Goal: Information Seeking & Learning: Learn about a topic

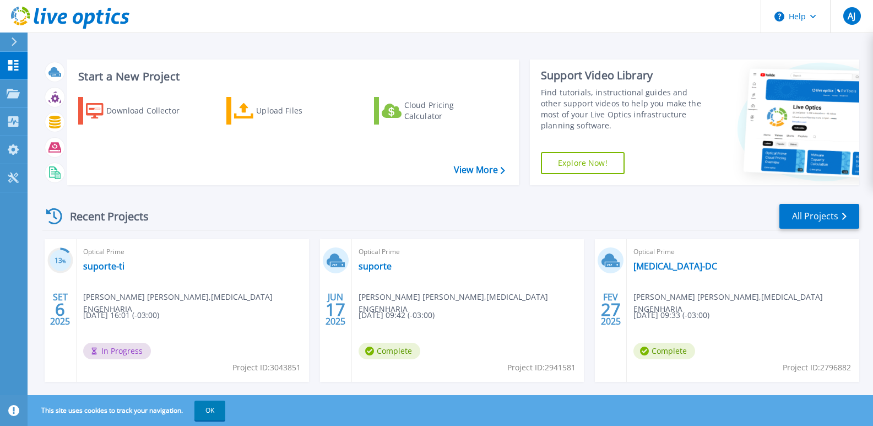
drag, startPoint x: 643, startPoint y: 269, endPoint x: 792, endPoint y: 280, distance: 149.8
click at [792, 280] on div "Optical Prime PCE-DC ANTONIO JOSE , PCE ENGENHARIA 02/27/2025, 09:33 (-03:00) C…" at bounding box center [743, 310] width 233 height 143
click at [814, 218] on link "All Projects" at bounding box center [820, 216] width 80 height 25
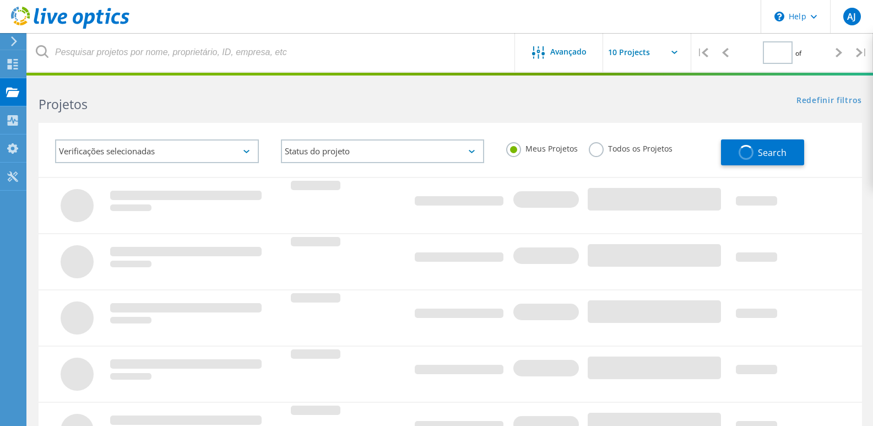
type input "1"
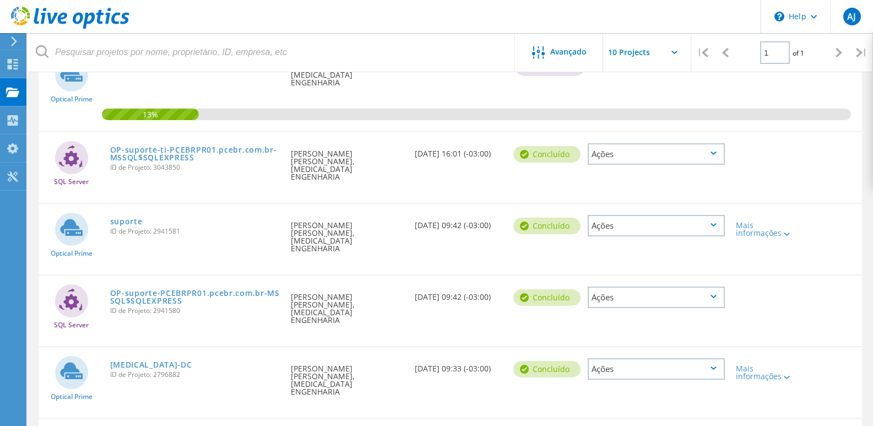
scroll to position [236, 0]
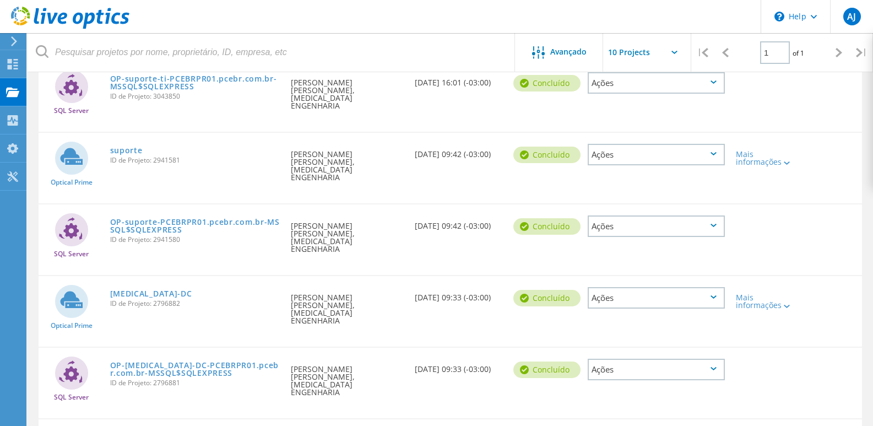
click at [713, 295] on icon at bounding box center [714, 296] width 6 height 3
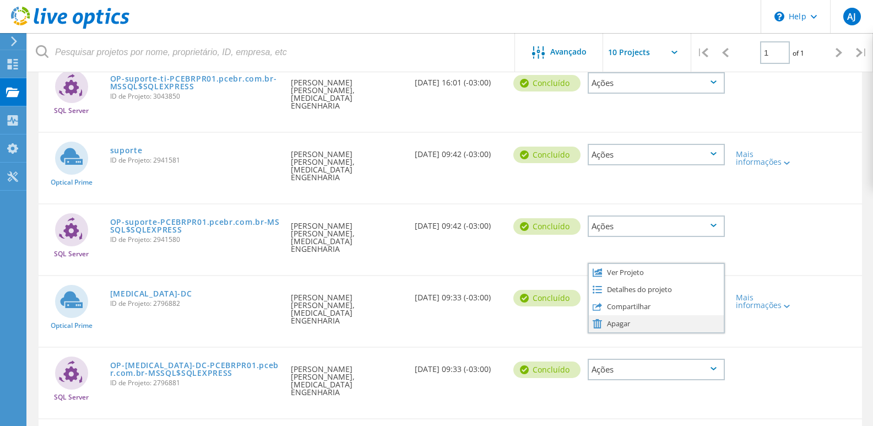
click at [639, 315] on div "Apagar" at bounding box center [656, 323] width 135 height 17
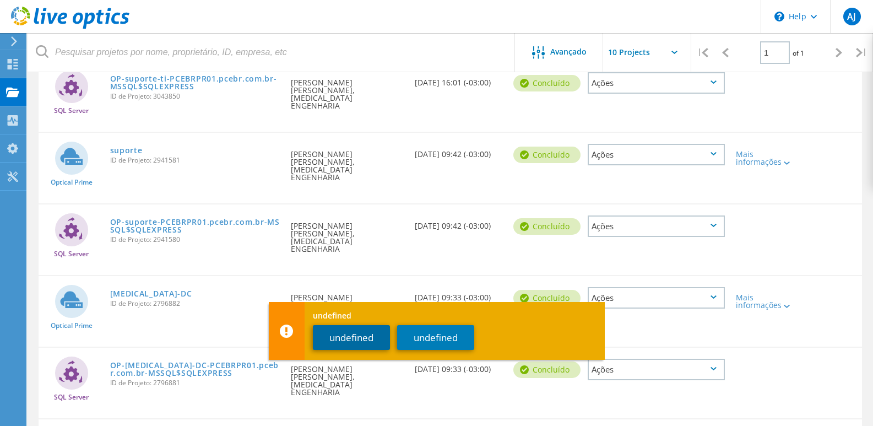
click at [366, 337] on button "undefined" at bounding box center [351, 337] width 77 height 25
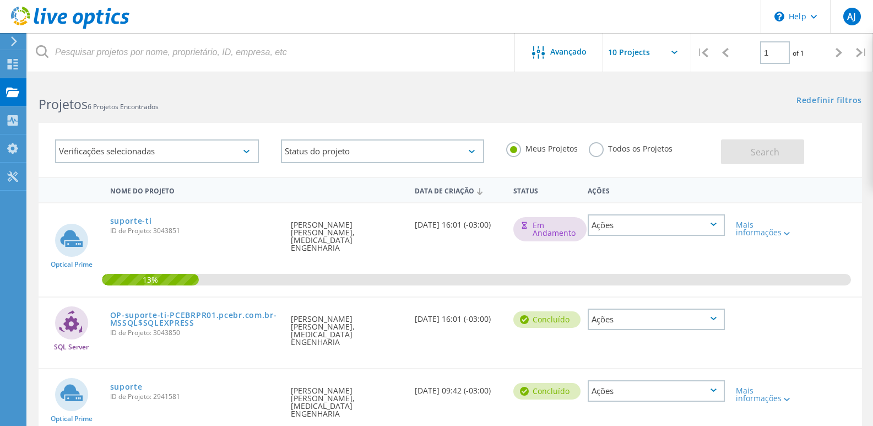
scroll to position [55, 0]
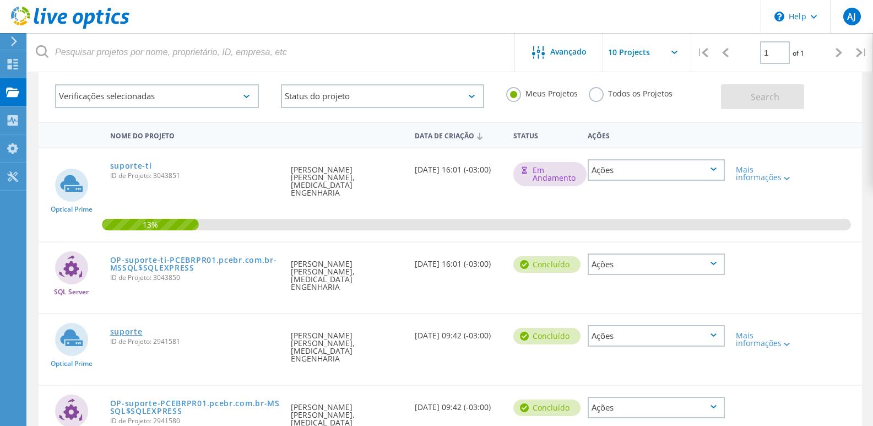
click at [126, 328] on link "suporte" at bounding box center [126, 332] width 33 height 8
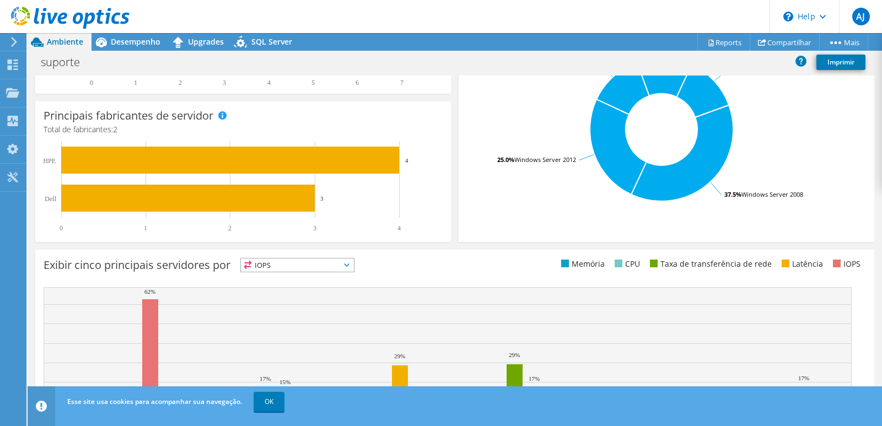
scroll to position [340, 0]
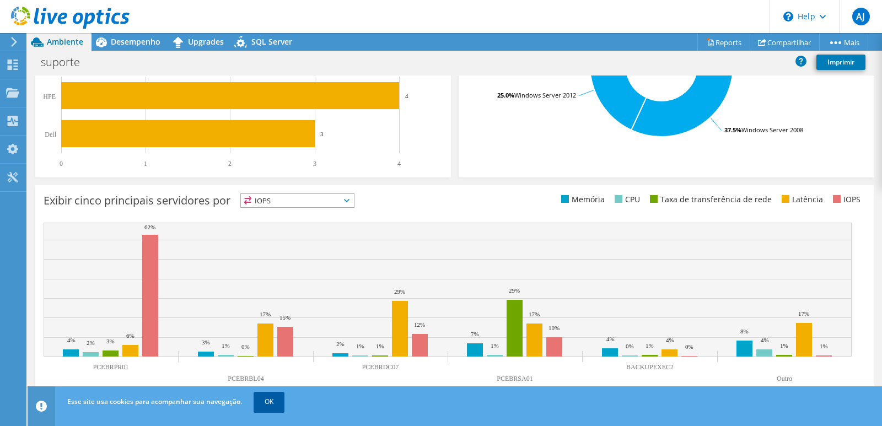
click at [269, 402] on link "OK" at bounding box center [268, 402] width 31 height 20
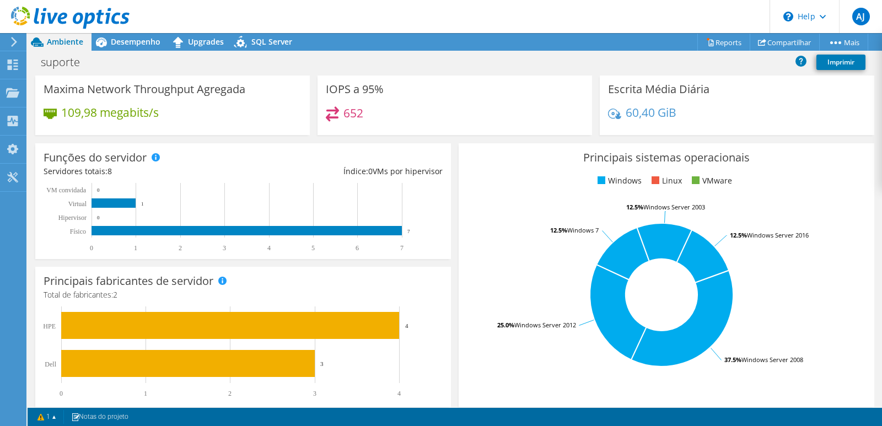
scroll to position [0, 0]
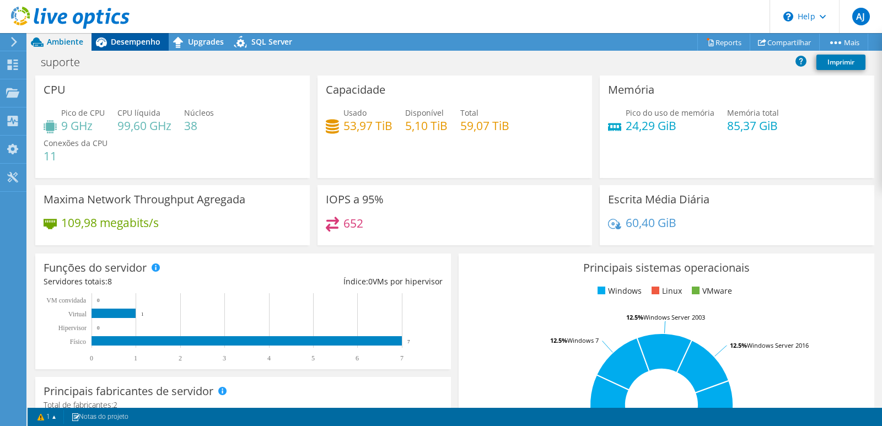
click at [128, 42] on span "Desempenho" at bounding box center [136, 41] width 50 height 10
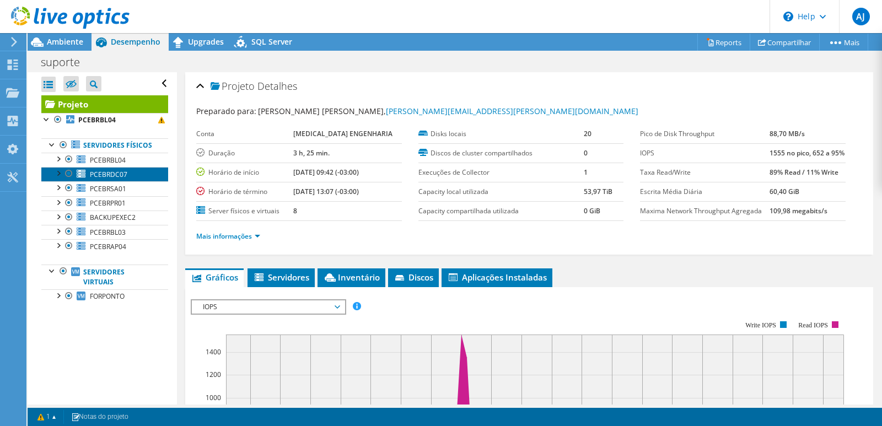
click at [120, 179] on span "PCEBRDC07" at bounding box center [108, 174] width 37 height 9
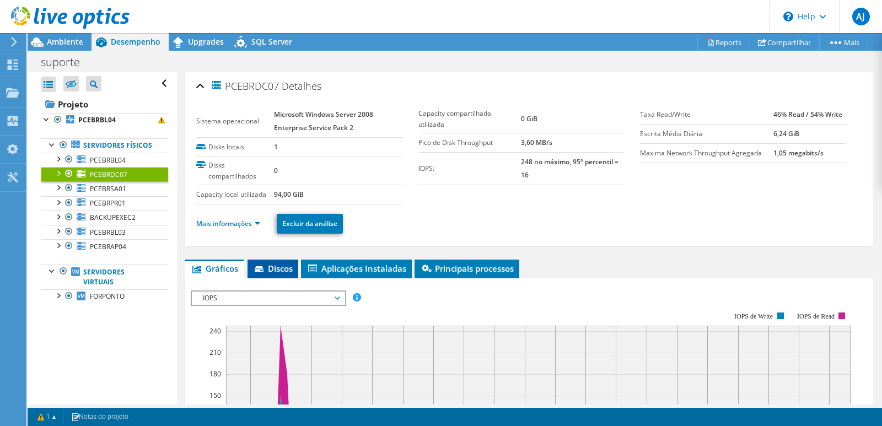
click at [283, 269] on span "Discos" at bounding box center [273, 268] width 40 height 11
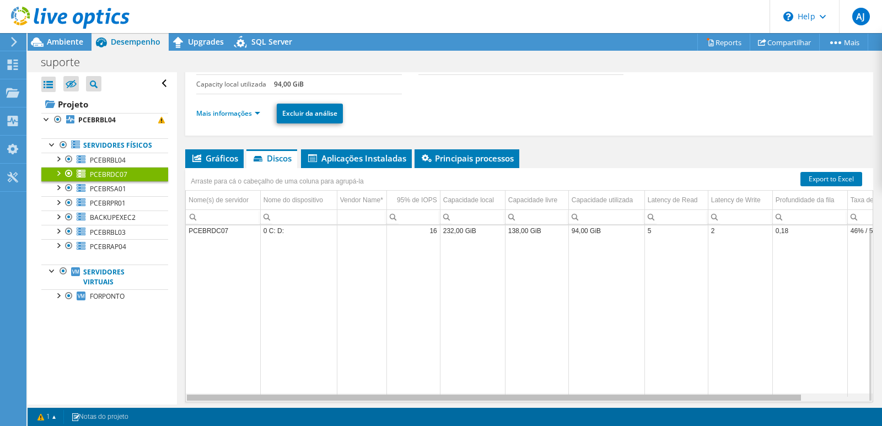
drag, startPoint x: 625, startPoint y: 395, endPoint x: 684, endPoint y: 393, distance: 59.0
click at [684, 393] on body "AJ Usuário Final [PERSON_NAME] [PERSON_NAME] [PERSON_NAME][EMAIL_ADDRESS][PERSO…" at bounding box center [441, 213] width 882 height 426
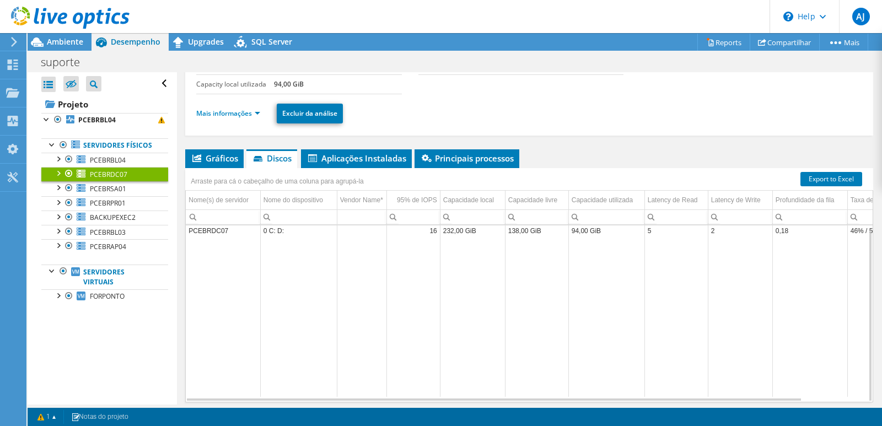
click at [219, 232] on td "PCEBRDC07" at bounding box center [223, 230] width 74 height 19
click at [367, 161] on span "Aplicações Instaladas" at bounding box center [356, 158] width 100 height 11
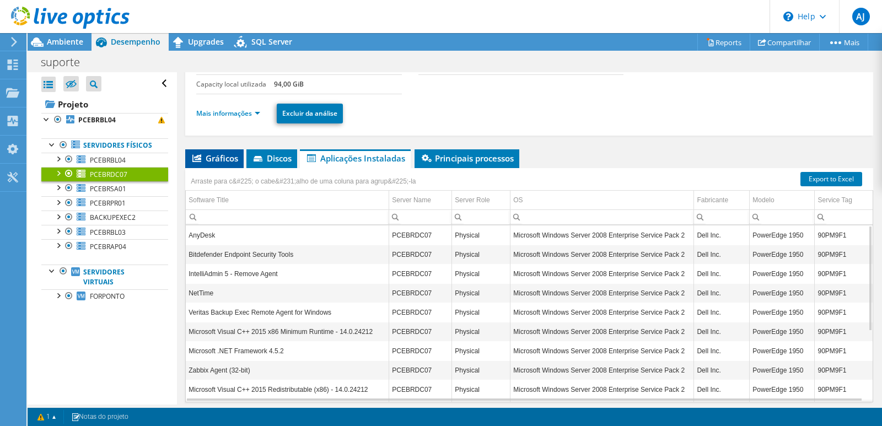
click at [220, 159] on span "Gráficos" at bounding box center [214, 158] width 47 height 11
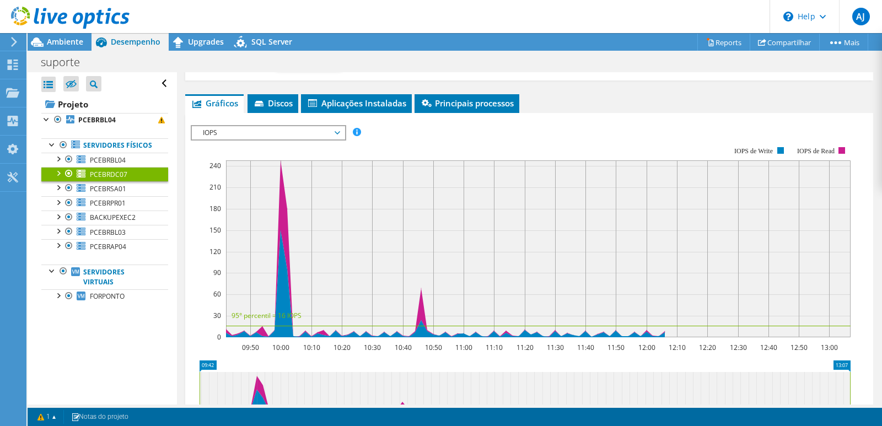
click at [331, 131] on span "IOPS" at bounding box center [268, 132] width 142 height 13
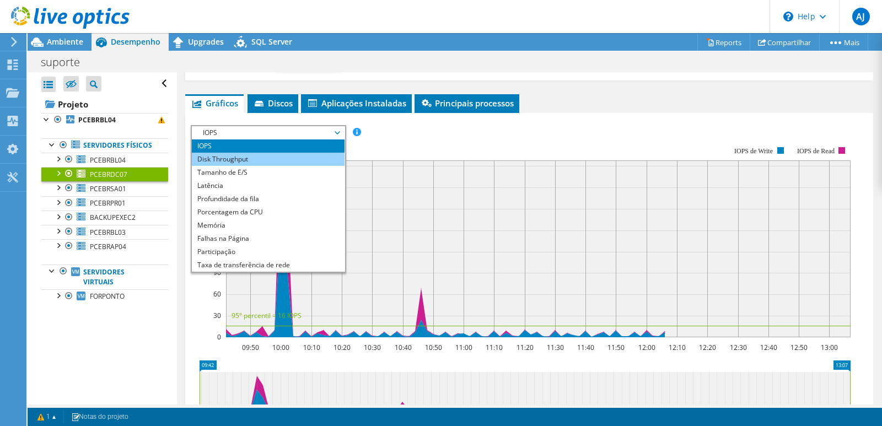
click at [309, 162] on li "Disk Throughput" at bounding box center [268, 159] width 153 height 13
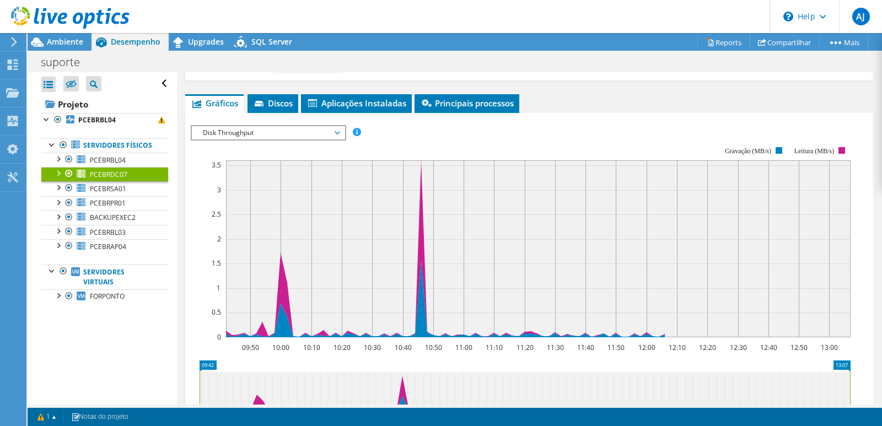
click at [339, 132] on span "Disk Throughput" at bounding box center [268, 132] width 142 height 13
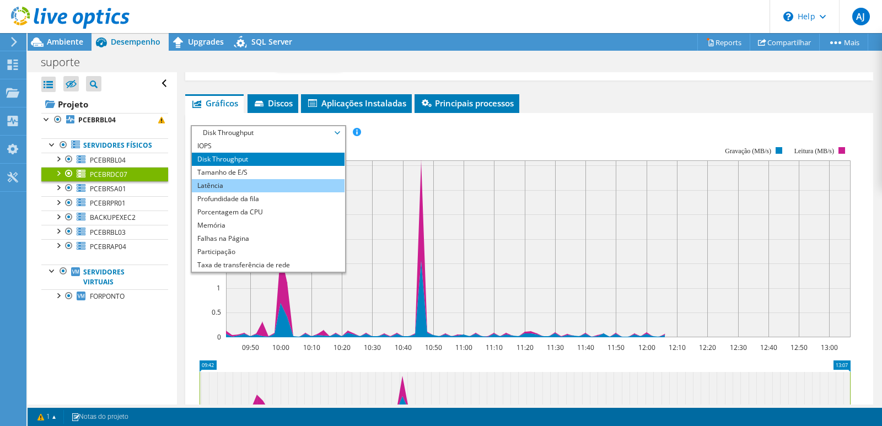
click at [299, 188] on li "Latência" at bounding box center [268, 185] width 153 height 13
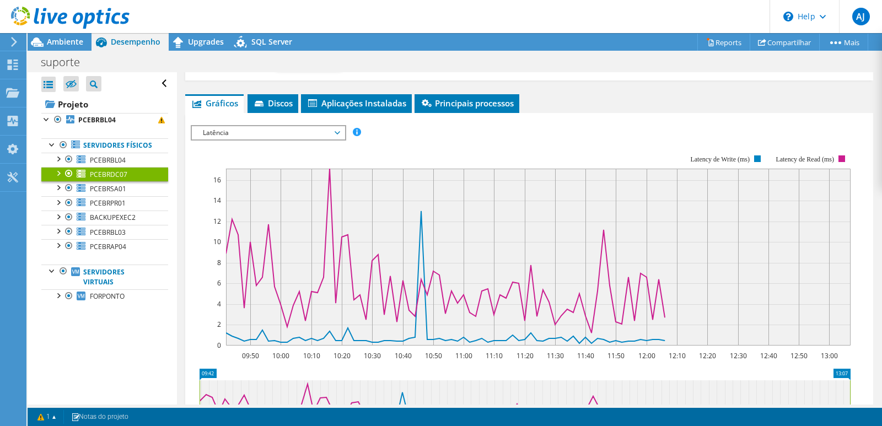
click at [339, 131] on span "Latência" at bounding box center [268, 132] width 142 height 13
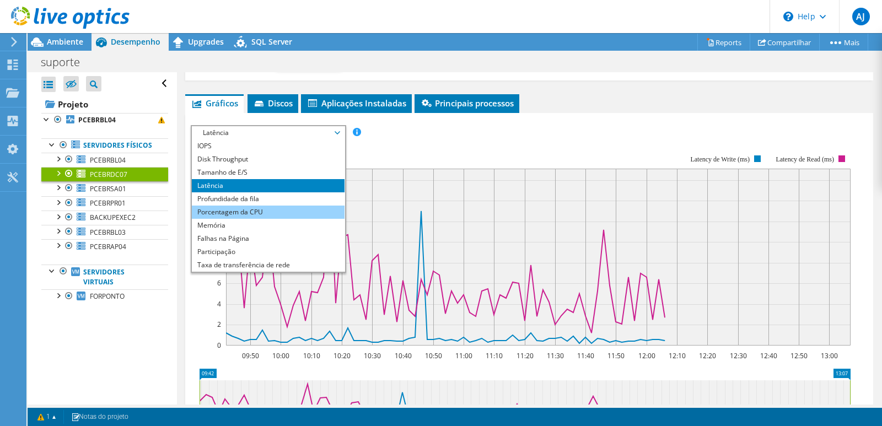
click at [306, 213] on li "Porcentagem da CPU" at bounding box center [268, 212] width 153 height 13
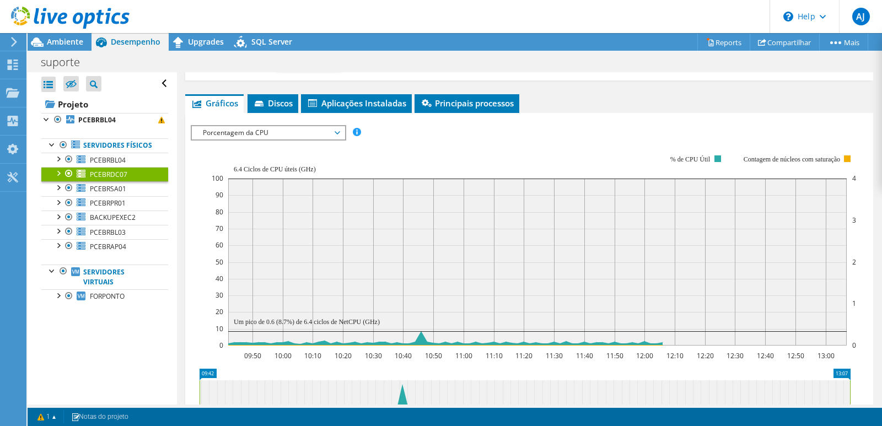
click at [318, 131] on span "Porcentagem da CPU" at bounding box center [268, 132] width 142 height 13
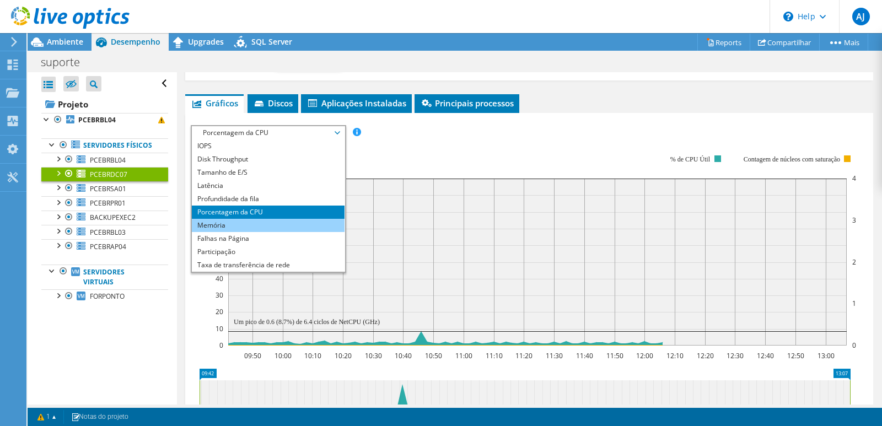
click at [294, 230] on li "Memória" at bounding box center [268, 225] width 153 height 13
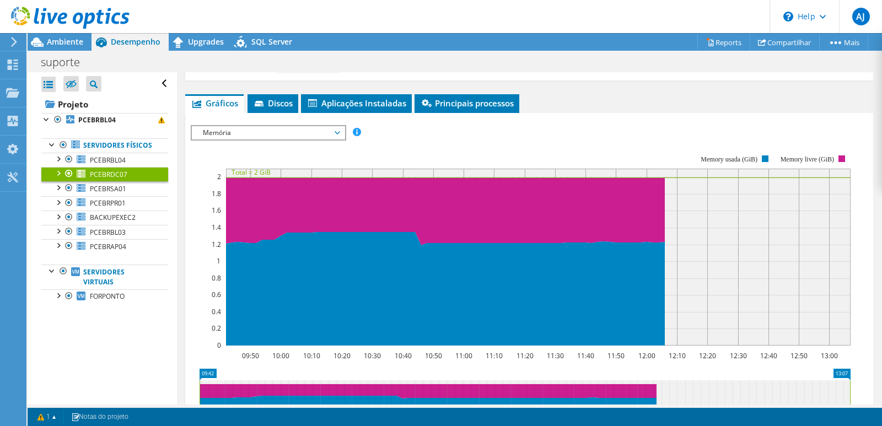
click at [258, 130] on span "Memória" at bounding box center [268, 132] width 142 height 13
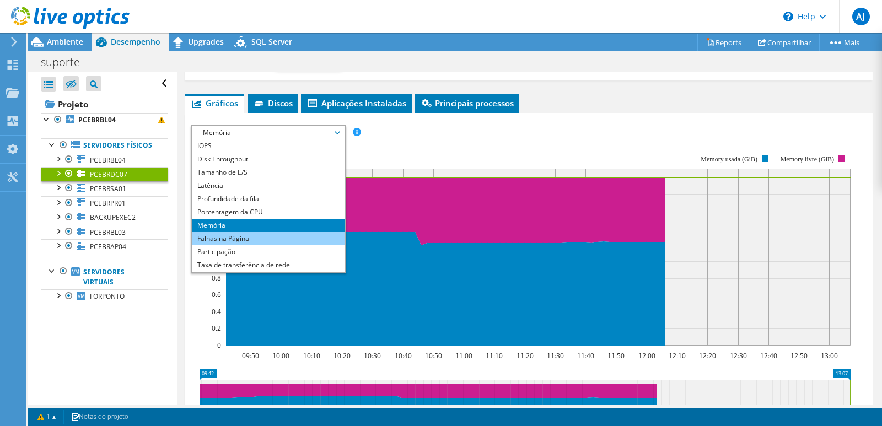
click at [266, 240] on li "Falhas na Página" at bounding box center [268, 238] width 153 height 13
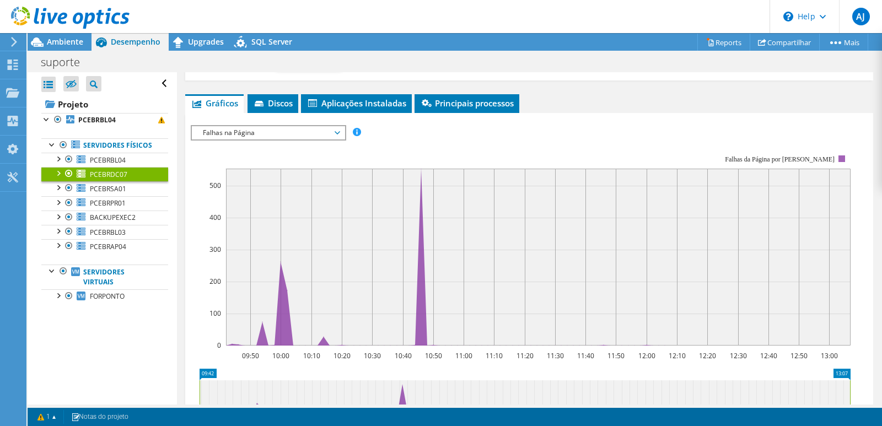
click at [293, 126] on span "Falhas na Página" at bounding box center [268, 132] width 142 height 13
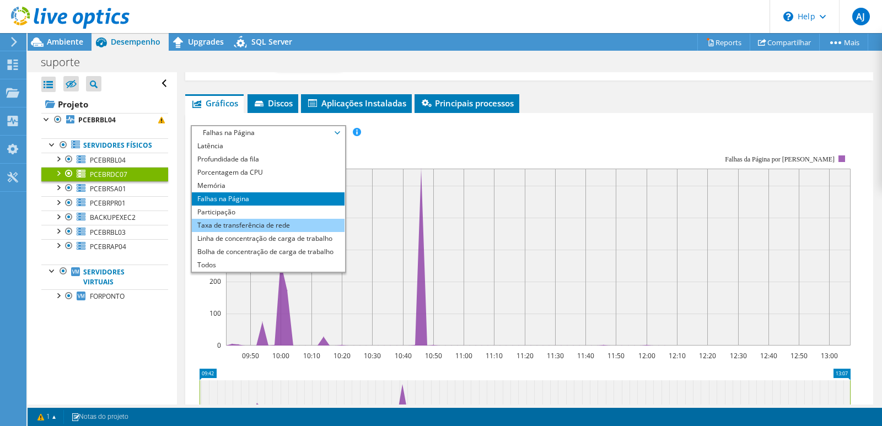
click at [300, 223] on li "Taxa de transferência de rede" at bounding box center [268, 225] width 153 height 13
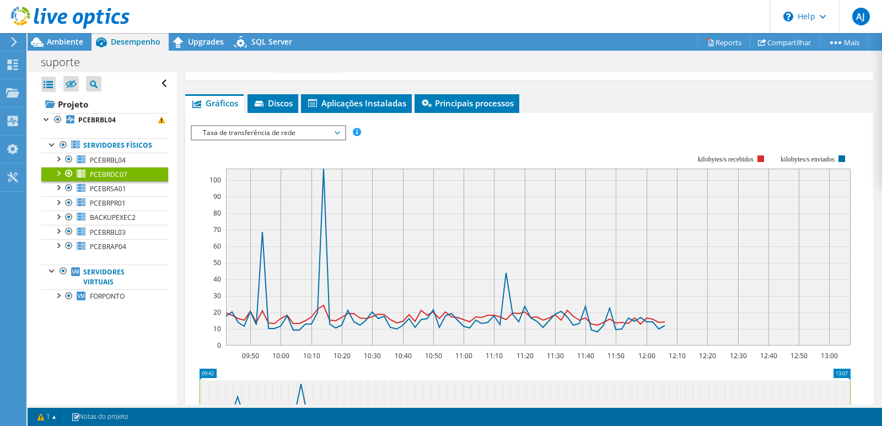
click at [297, 132] on span "Taxa de transferência de rede" at bounding box center [268, 132] width 142 height 13
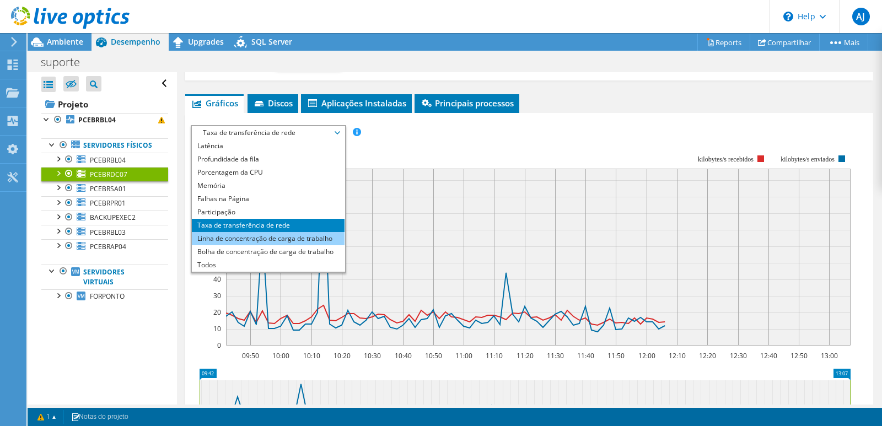
click at [322, 242] on li "Linha de concentração de carga de trabalho" at bounding box center [268, 238] width 153 height 13
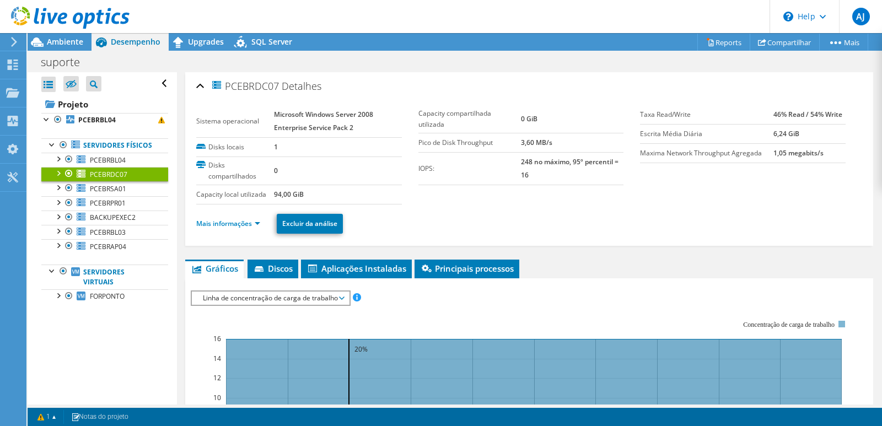
click at [116, 179] on span "PCEBRDC07" at bounding box center [108, 174] width 37 height 9
click at [60, 178] on div at bounding box center [57, 172] width 11 height 11
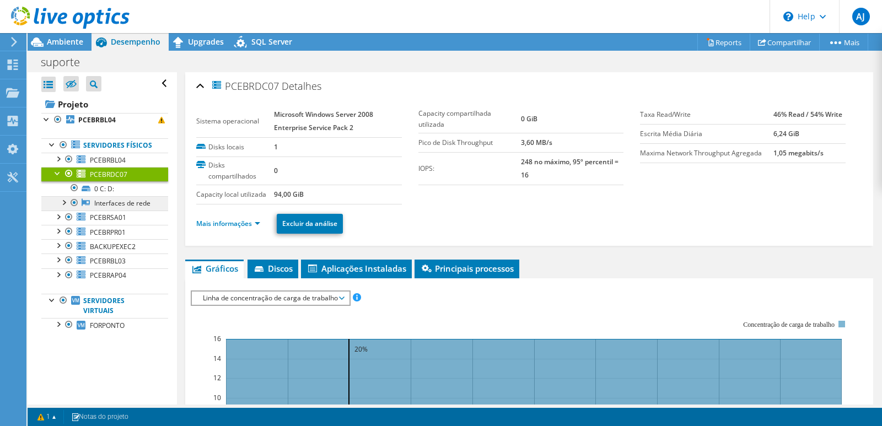
click at [113, 210] on link "Interfaces de rede" at bounding box center [104, 203] width 127 height 14
click at [64, 207] on div at bounding box center [63, 201] width 11 height 11
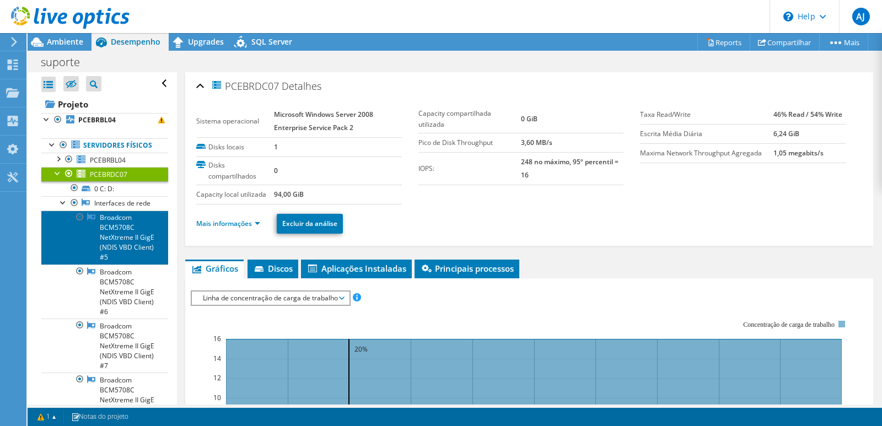
click at [110, 242] on link "Broadcom BCM5708C NetXtreme II GigE (NDIS VBD Client) #5" at bounding box center [104, 237] width 127 height 54
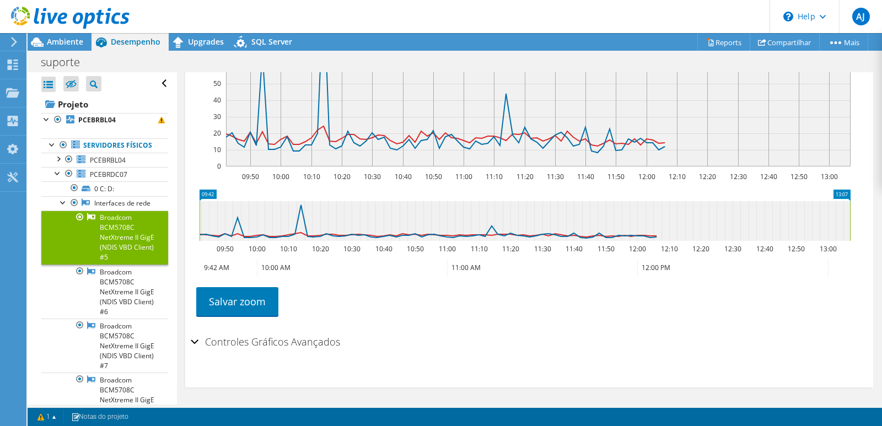
scroll to position [278, 0]
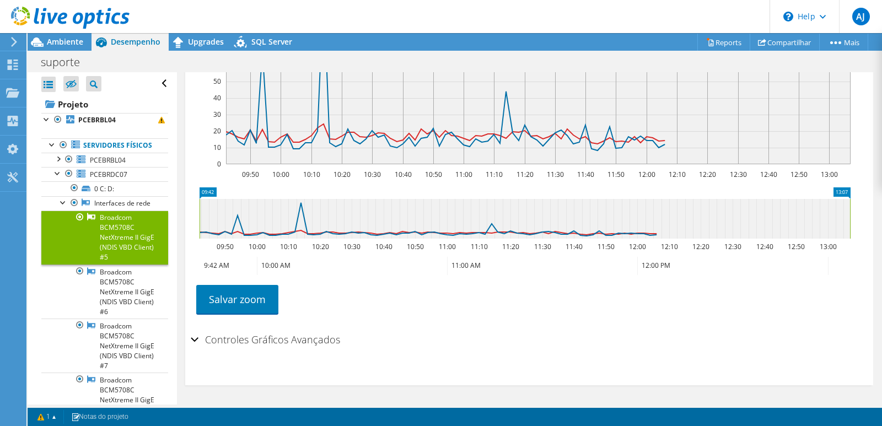
click at [270, 345] on h2 "Controles Gráficos Avançados" at bounding box center [265, 339] width 149 height 22
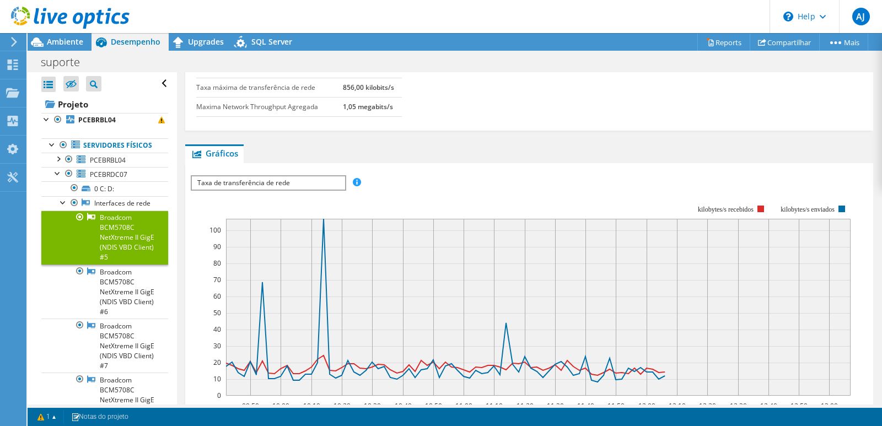
scroll to position [0, 0]
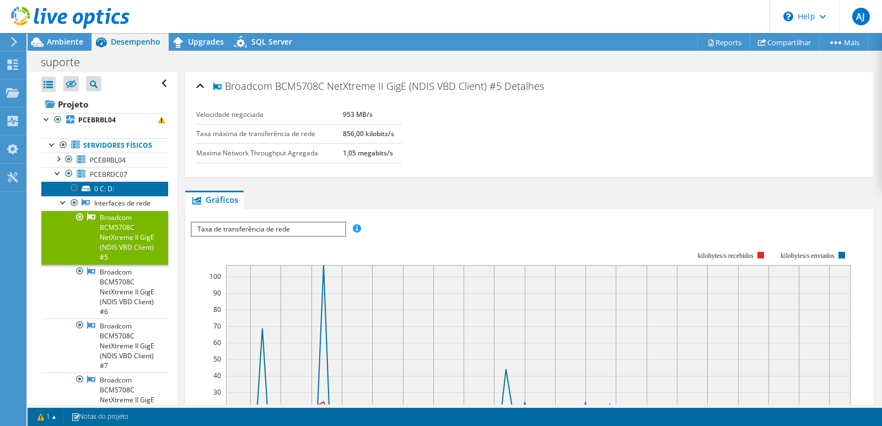
click at [102, 196] on link "0 C: D:" at bounding box center [104, 188] width 127 height 14
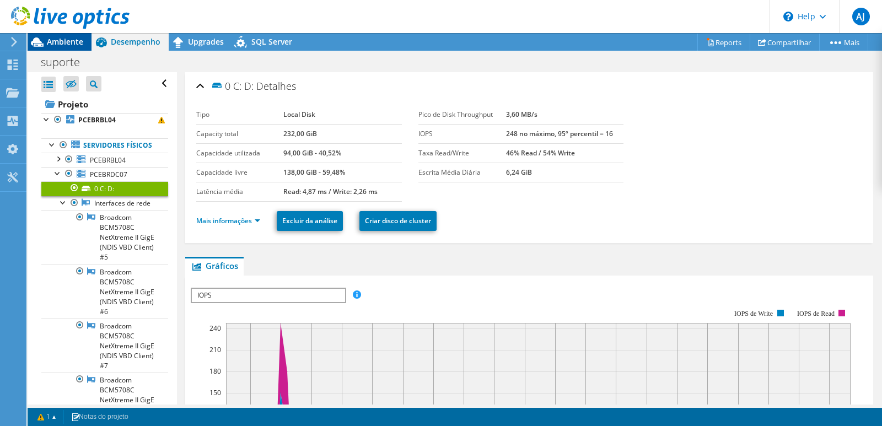
click at [61, 40] on span "Ambiente" at bounding box center [65, 41] width 36 height 10
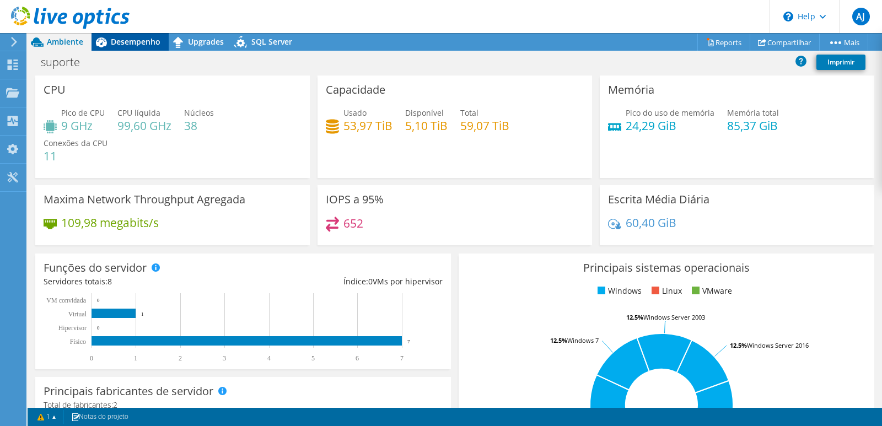
click at [133, 40] on span "Desempenho" at bounding box center [136, 41] width 50 height 10
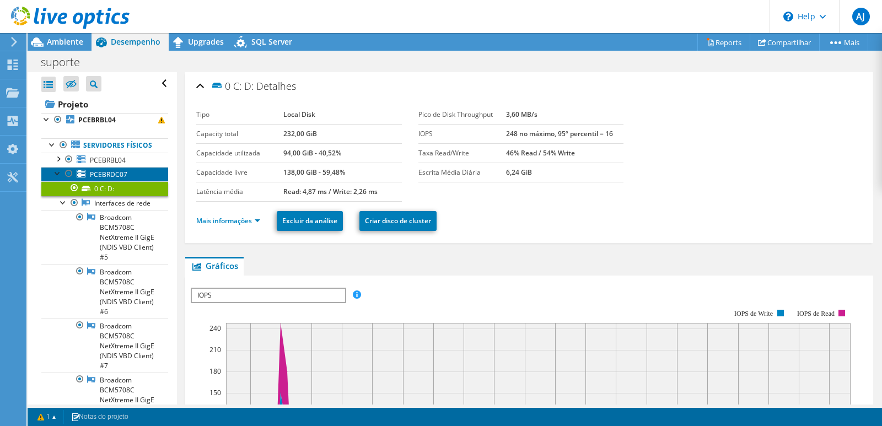
click at [101, 179] on span "PCEBRDC07" at bounding box center [108, 174] width 37 height 9
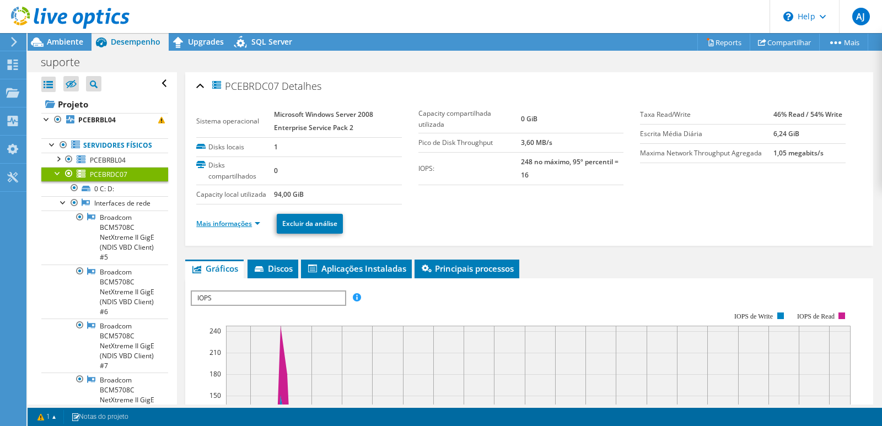
click at [236, 219] on link "Mais informações" at bounding box center [228, 223] width 64 height 9
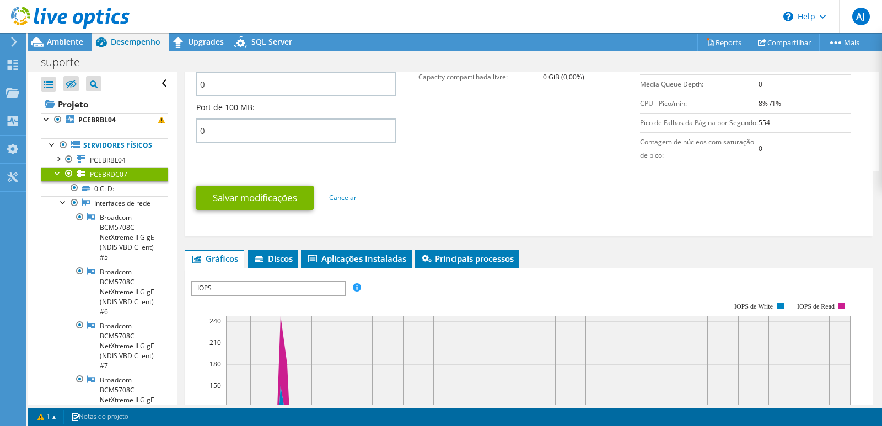
scroll to position [312, 0]
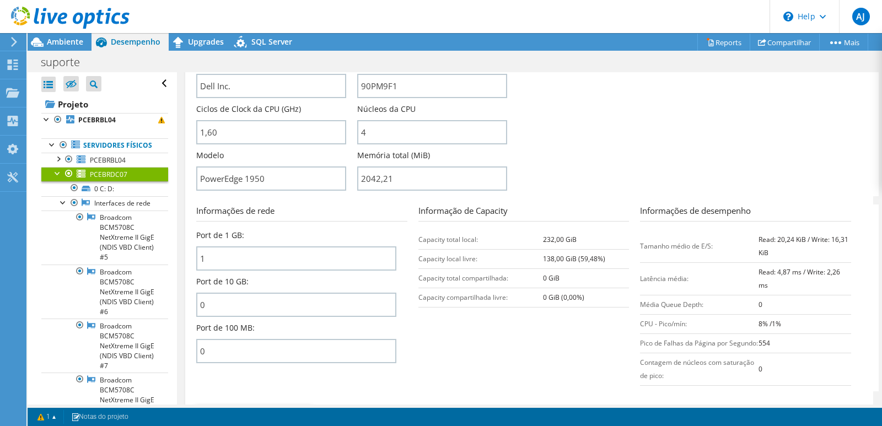
click at [55, 178] on div at bounding box center [57, 172] width 11 height 11
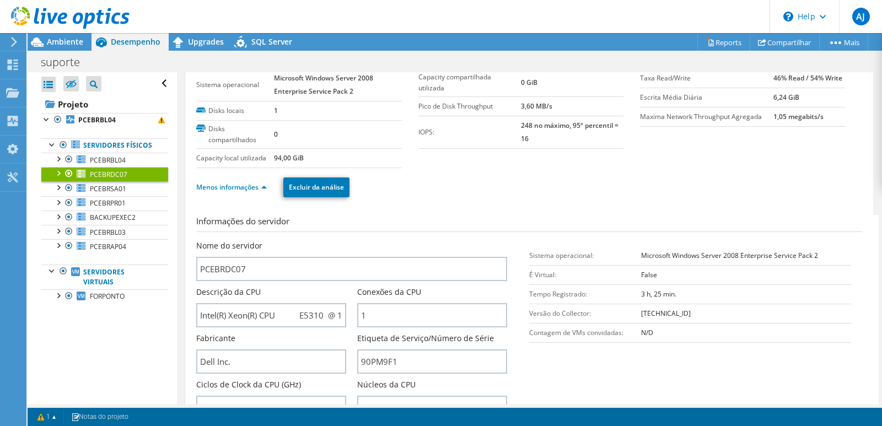
scroll to position [0, 0]
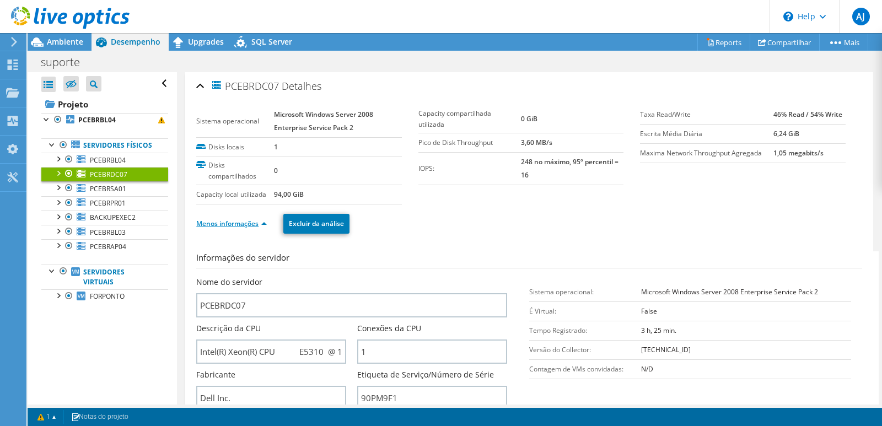
click at [229, 223] on link "Menos informações" at bounding box center [231, 223] width 71 height 9
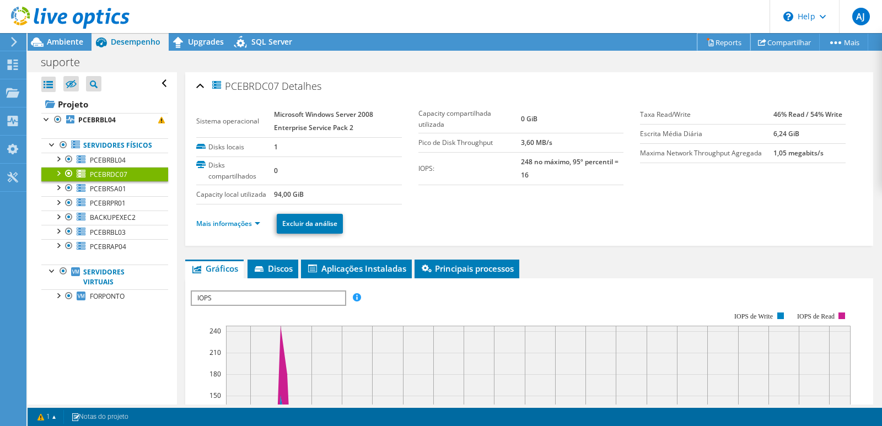
click at [716, 38] on link "Reports" at bounding box center [723, 42] width 53 height 17
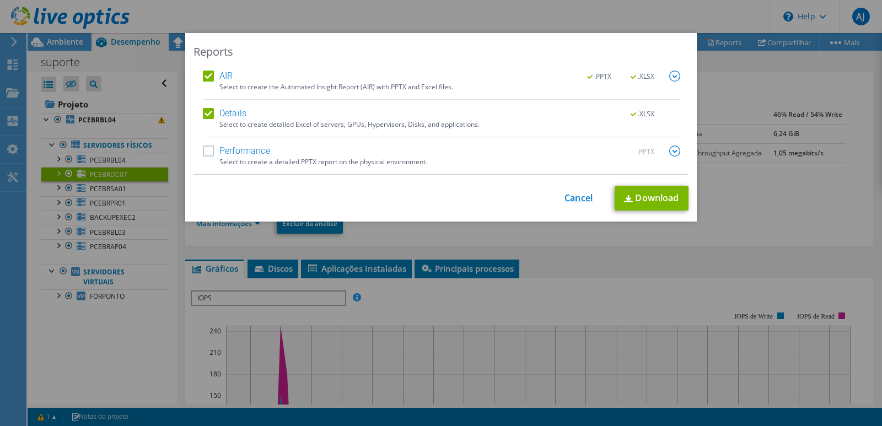
click at [579, 195] on link "Cancel" at bounding box center [578, 198] width 28 height 10
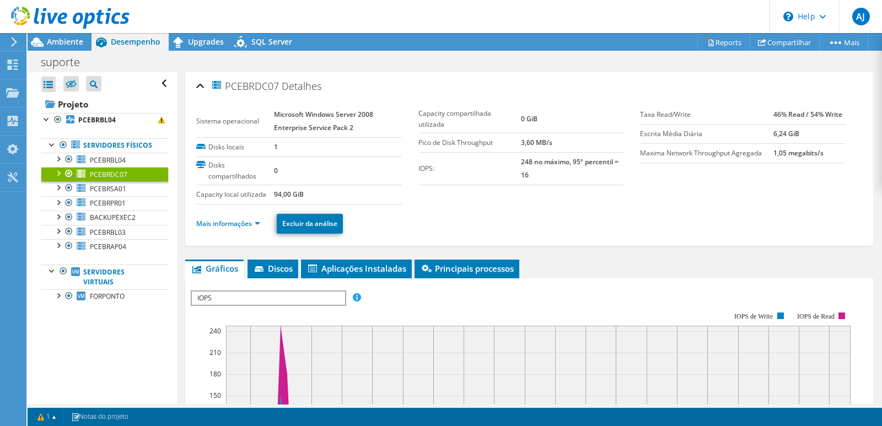
scroll to position [55, 0]
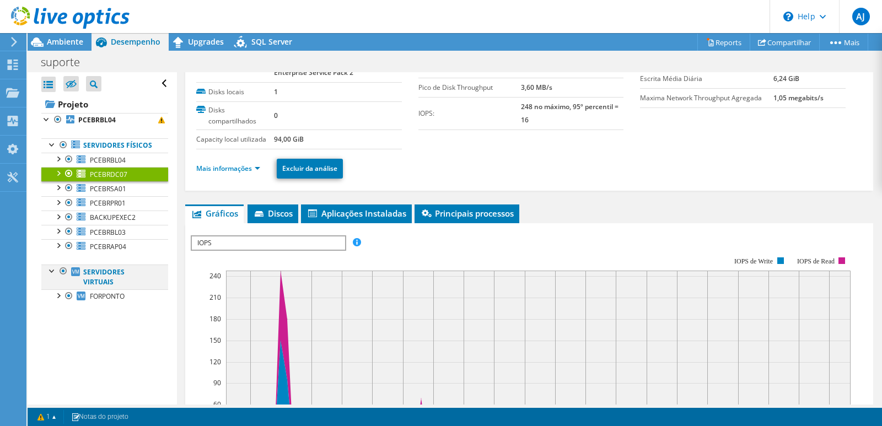
click at [54, 275] on div at bounding box center [52, 269] width 11 height 11
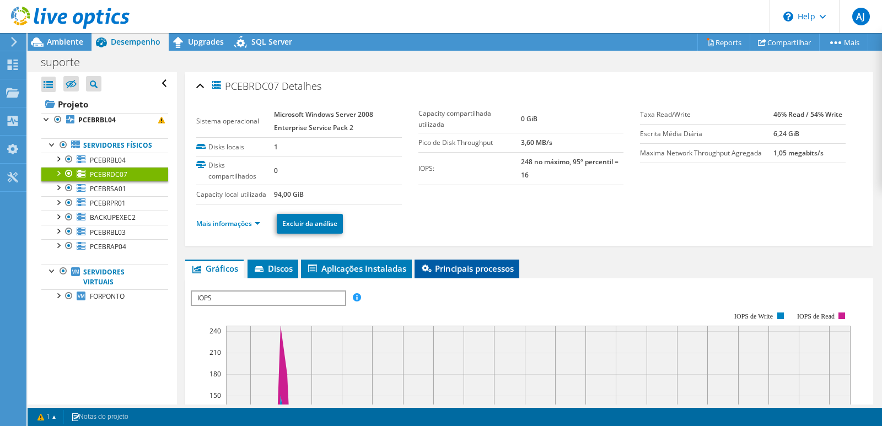
click at [471, 269] on span "Principais processos" at bounding box center [467, 268] width 94 height 11
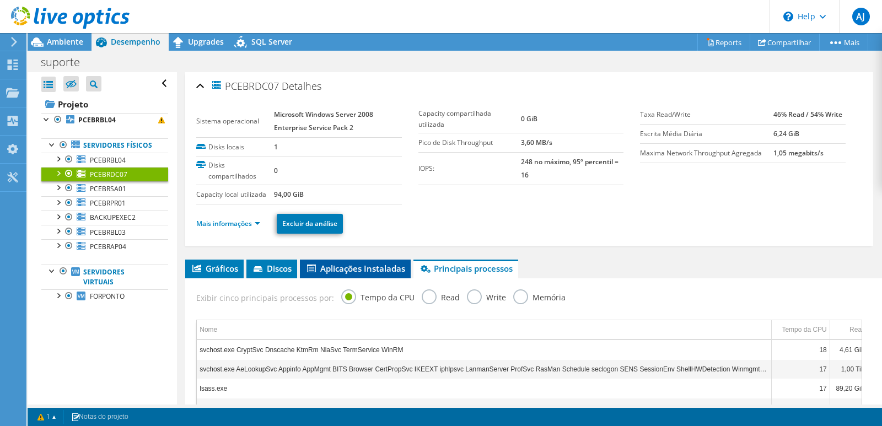
click at [342, 267] on span "Aplicações Instaladas" at bounding box center [355, 268] width 100 height 11
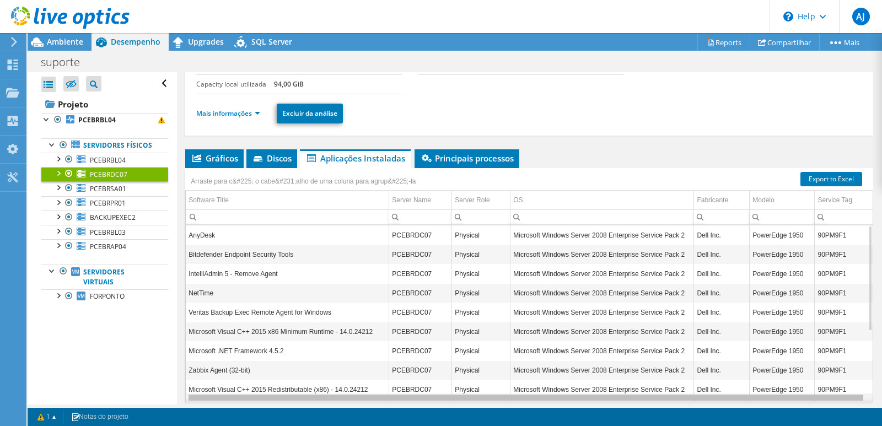
scroll to position [0, 2]
drag, startPoint x: 473, startPoint y: 397, endPoint x: 561, endPoint y: 406, distance: 88.6
click at [561, 406] on body "AJ Usuário Final [PERSON_NAME] [PERSON_NAME] [PERSON_NAME][EMAIL_ADDRESS][PERSO…" at bounding box center [441, 213] width 882 height 426
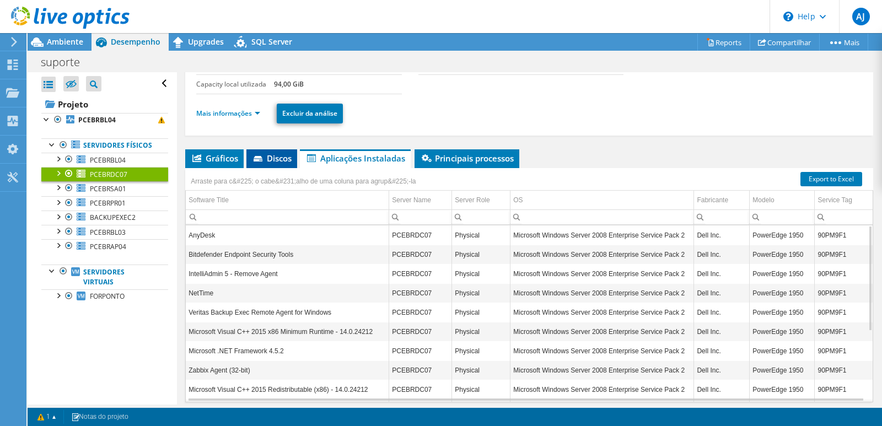
click at [263, 159] on icon at bounding box center [258, 159] width 11 height 7
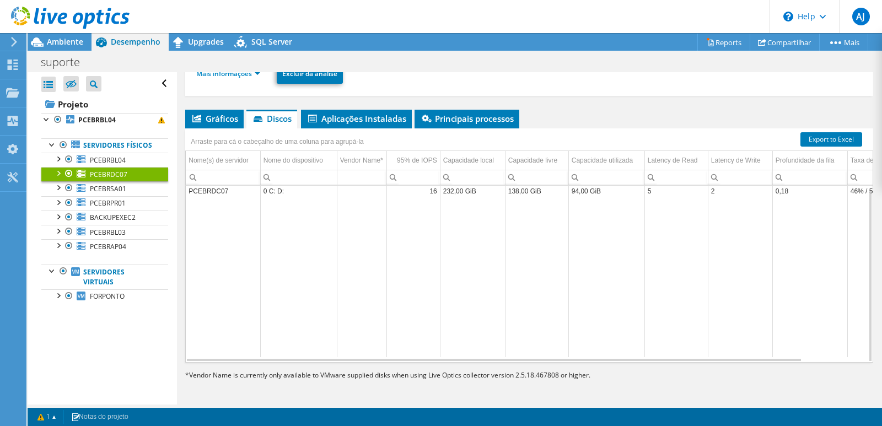
scroll to position [0, 0]
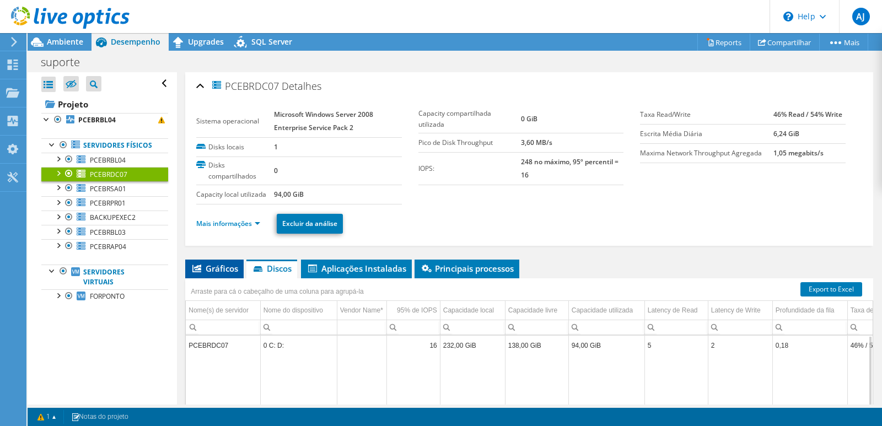
click at [214, 273] on span "Gráficos" at bounding box center [214, 268] width 47 height 11
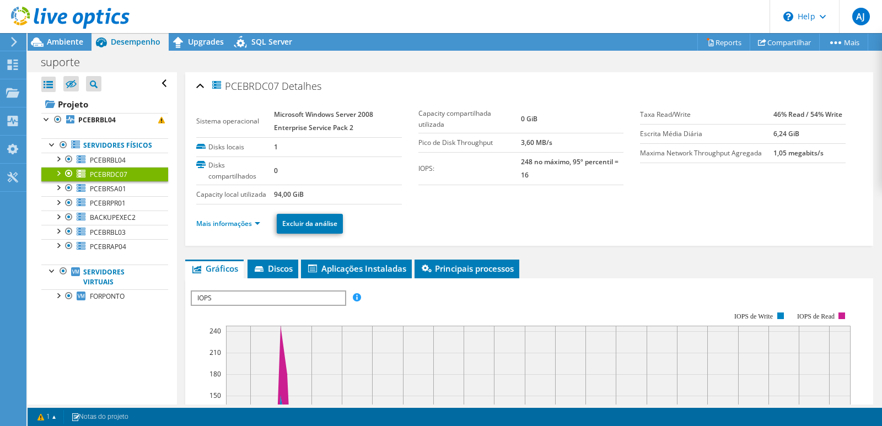
click at [281, 303] on span "IOPS" at bounding box center [268, 297] width 153 height 13
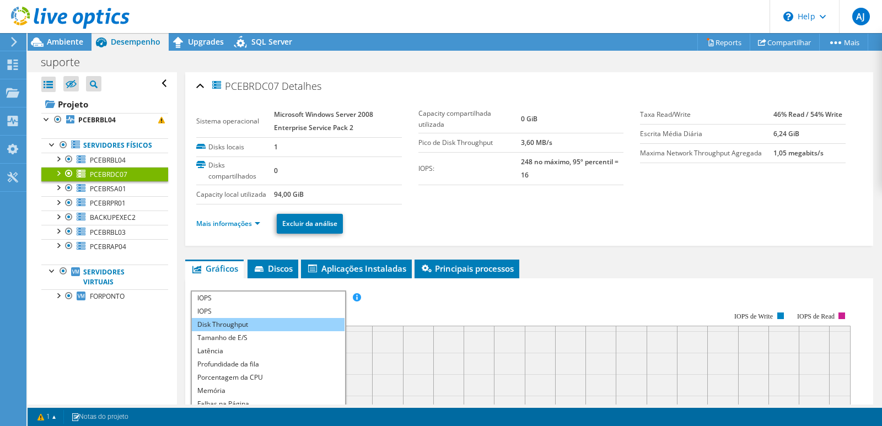
click at [263, 326] on li "Disk Throughput" at bounding box center [268, 324] width 153 height 13
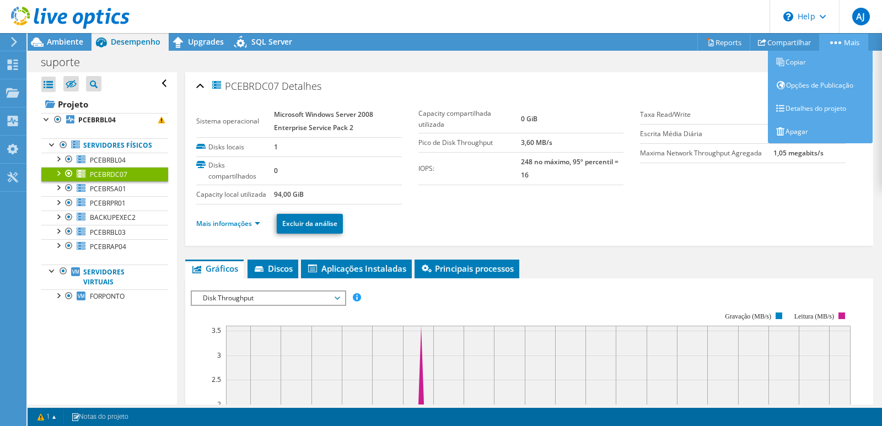
click at [835, 43] on icon at bounding box center [835, 42] width 11 height 3
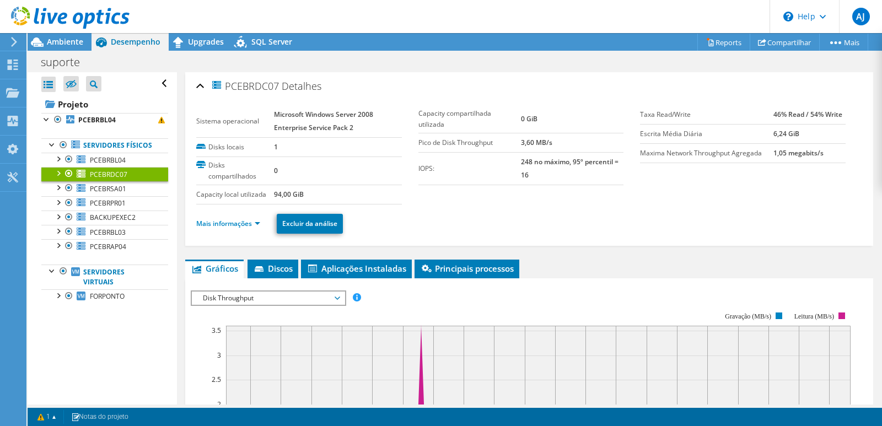
click at [587, 85] on div "PCEBRDC07 Detalhes" at bounding box center [529, 87] width 666 height 24
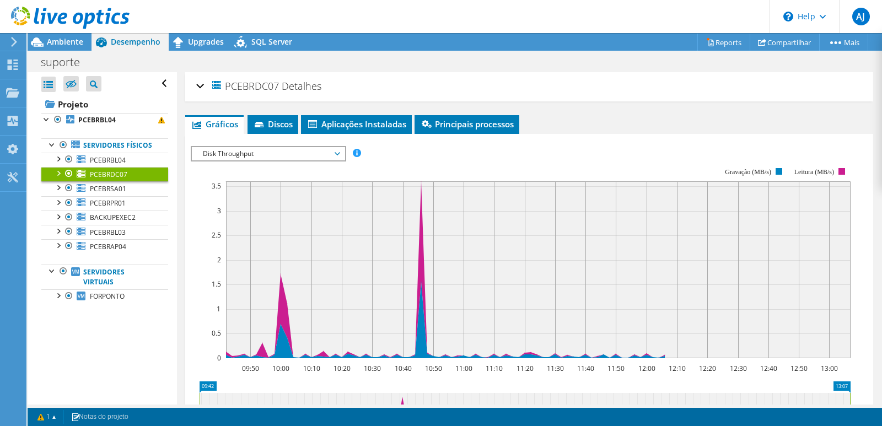
click at [196, 82] on div "PCEBRDC07 Detalhes" at bounding box center [529, 87] width 666 height 24
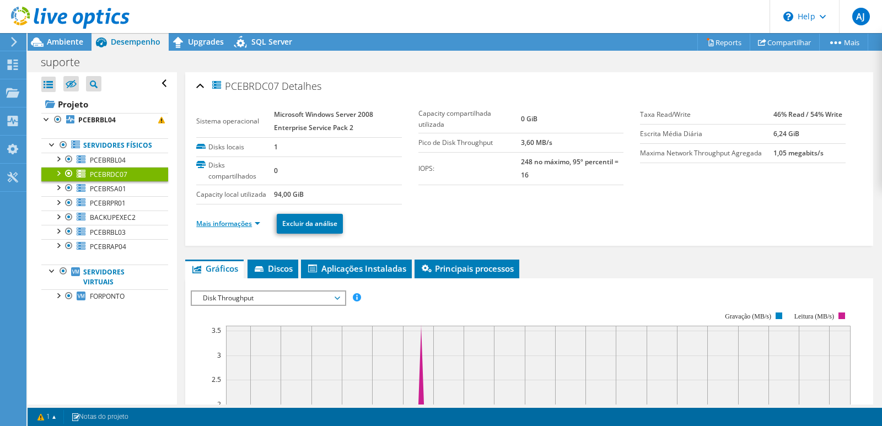
click at [232, 226] on link "Mais informações" at bounding box center [228, 223] width 64 height 9
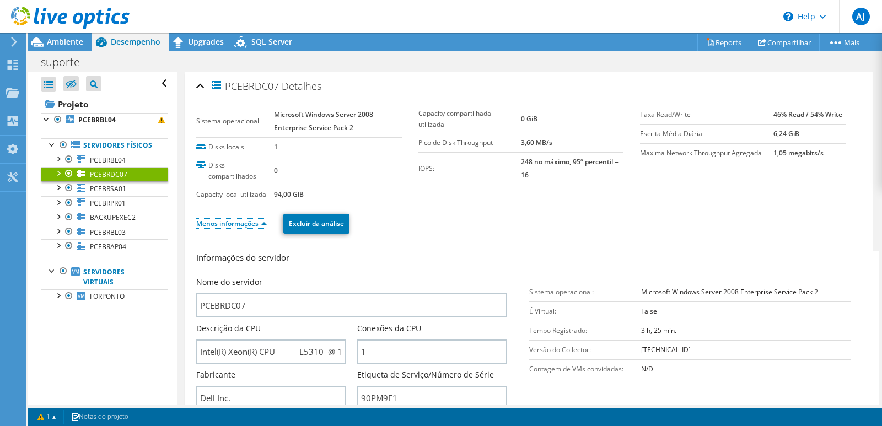
scroll to position [165, 0]
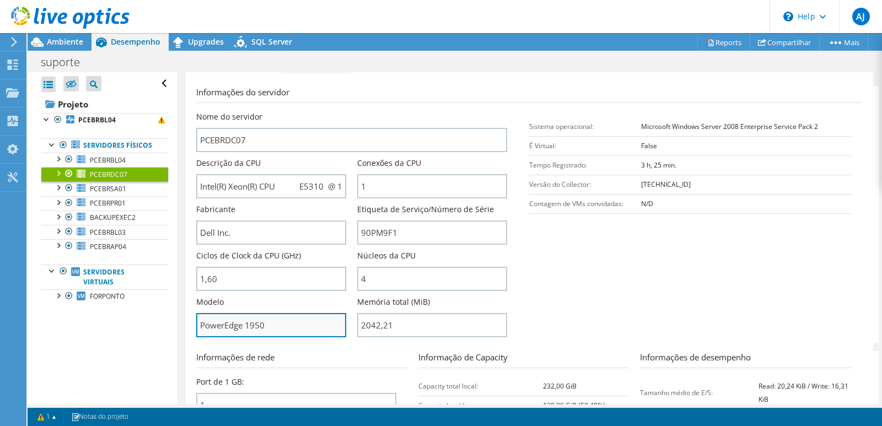
drag, startPoint x: 293, startPoint y: 322, endPoint x: 199, endPoint y: 323, distance: 94.2
click at [199, 323] on input "PowerEdge 1950" at bounding box center [271, 325] width 150 height 24
